Goal: Information Seeking & Learning: Find specific fact

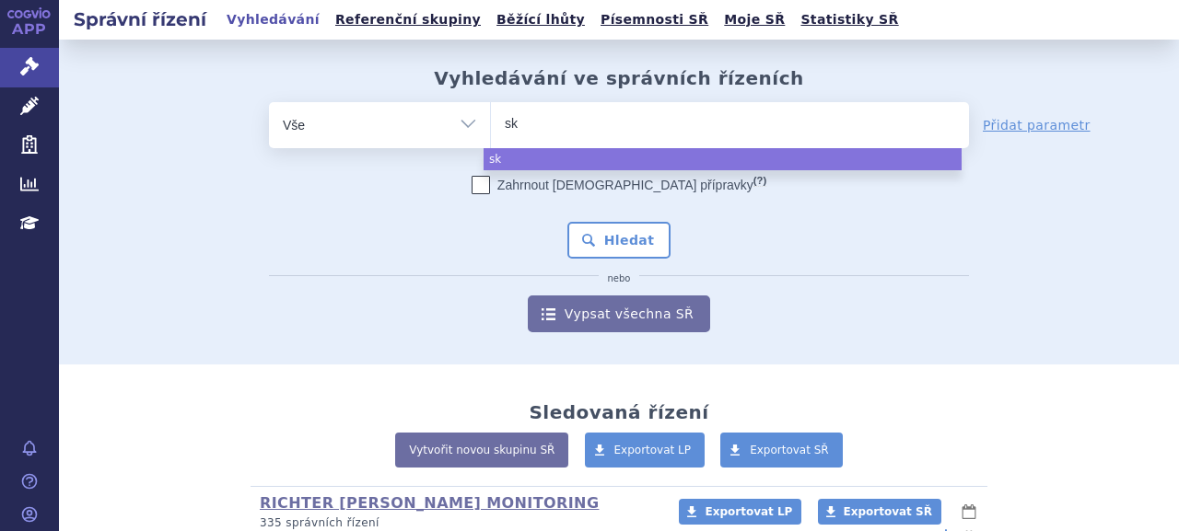
select select
type input "sky"
type input "skycl"
type input "skycla"
type input "skyclar"
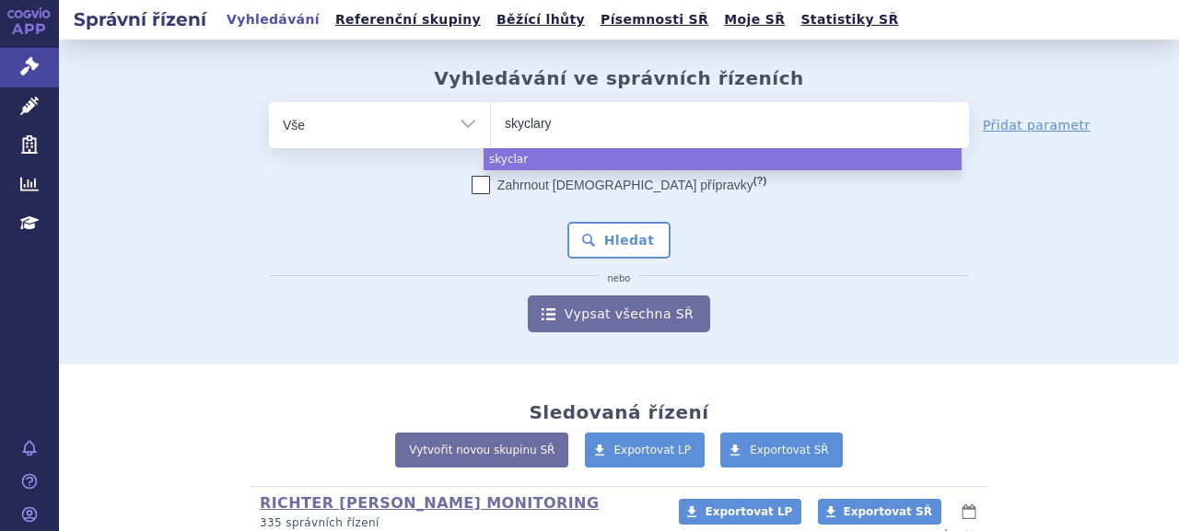
type input "skyclarys"
select select "skyclarys"
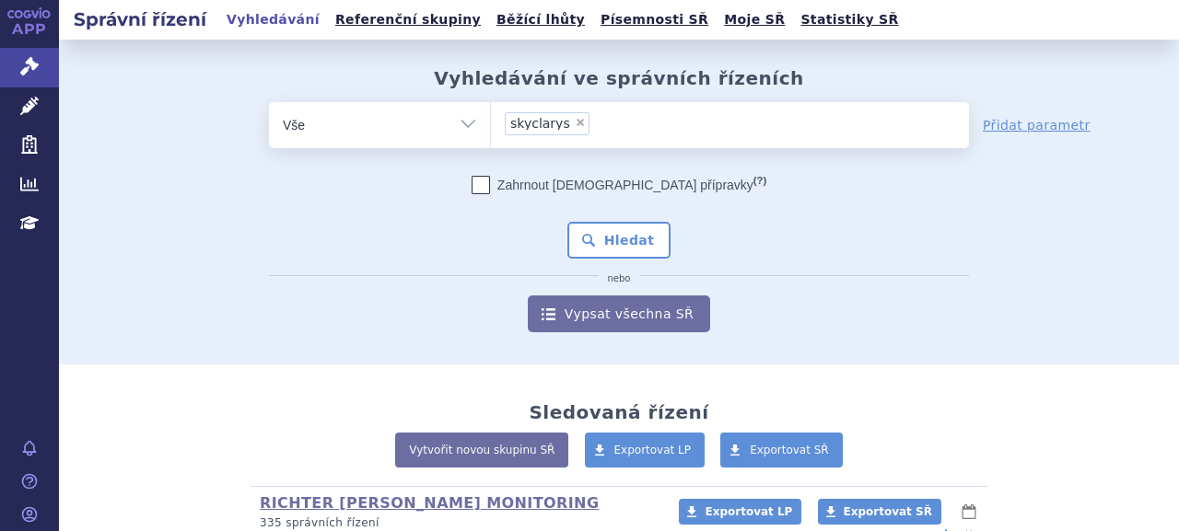
click at [662, 251] on div "Zahrnout [DEMOGRAPHIC_DATA] přípravky (?) Hledat nebo Vypsat všechna SŘ" at bounding box center [619, 254] width 700 height 157
click at [647, 248] on button "Hledat" at bounding box center [619, 240] width 104 height 37
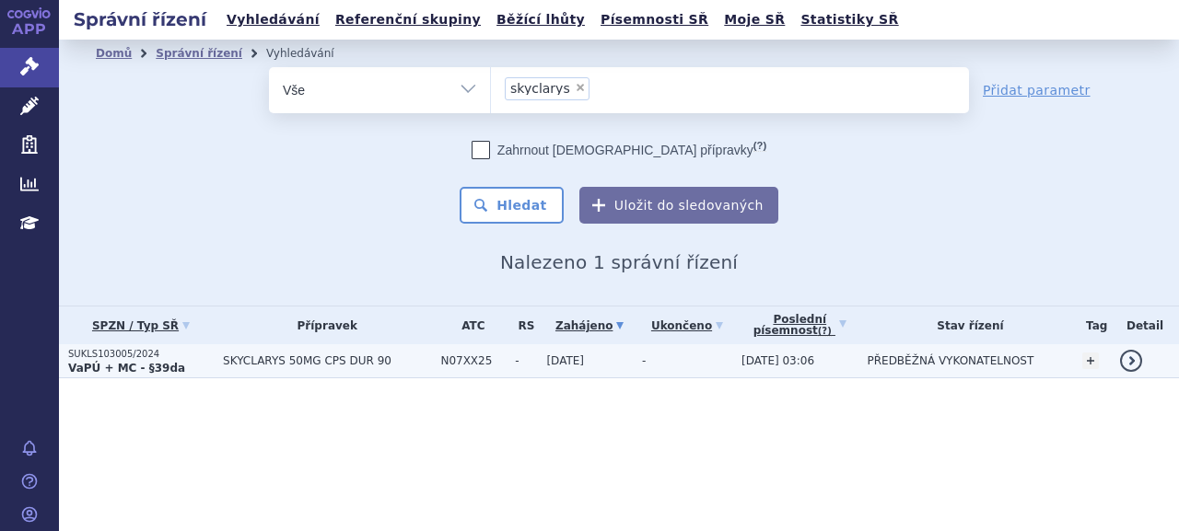
click at [158, 363] on strong "VaPÚ + MC - §39da" at bounding box center [126, 368] width 117 height 13
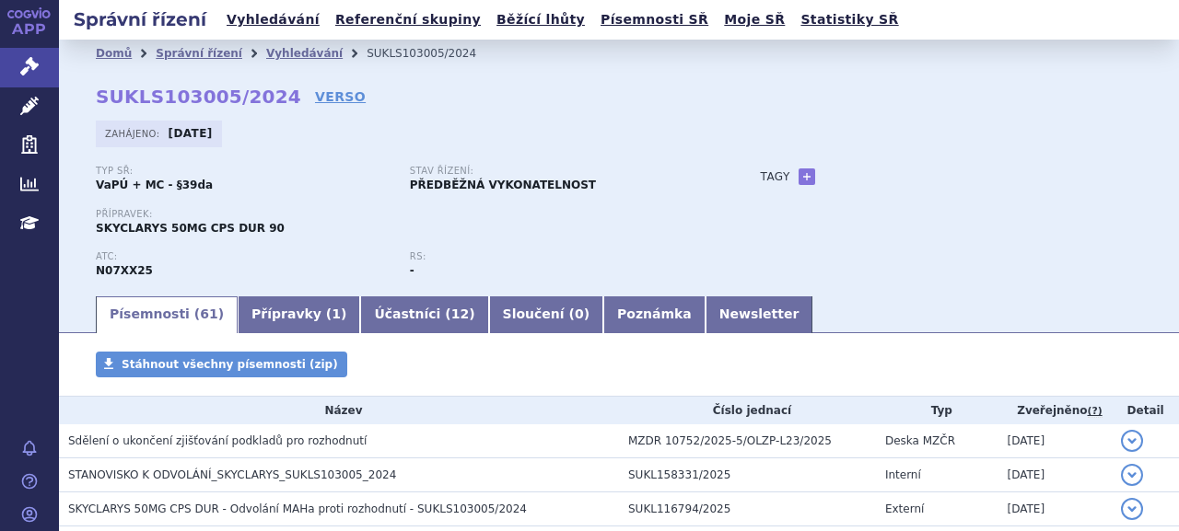
scroll to position [92, 0]
